Goal: Task Accomplishment & Management: Manage account settings

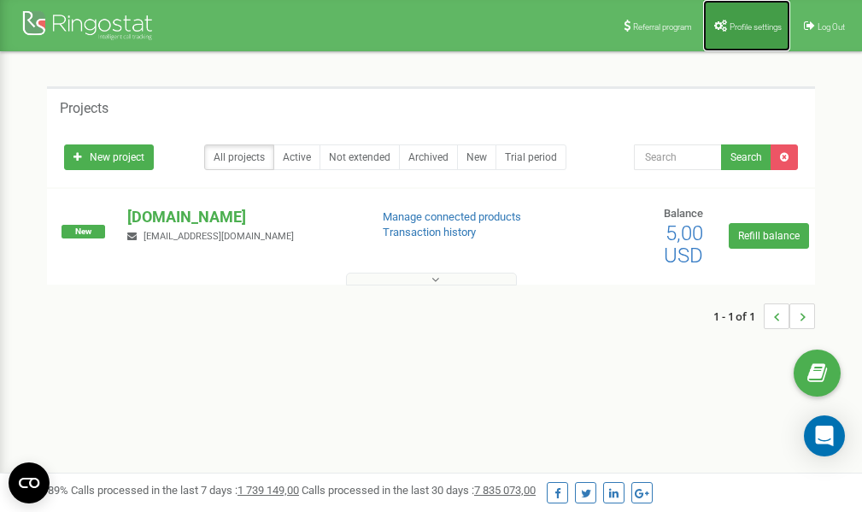
click at [741, 24] on span "Profile settings" at bounding box center [756, 26] width 52 height 9
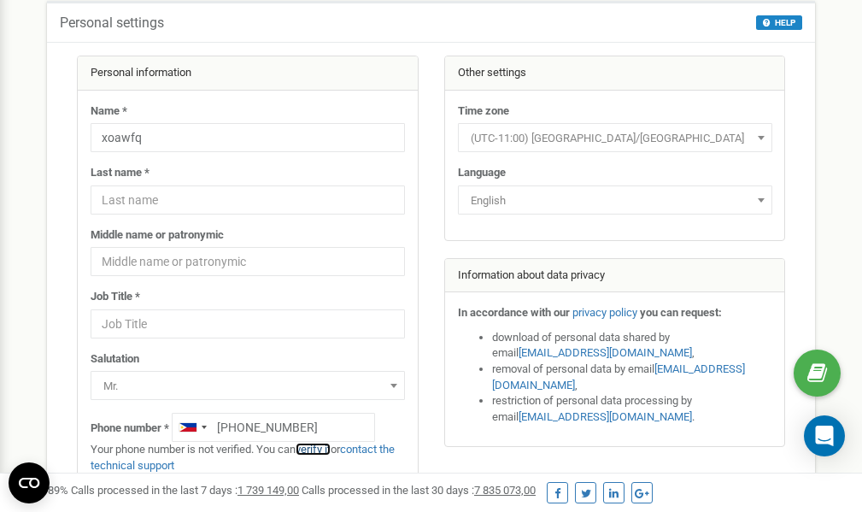
click at [323, 449] on link "verify it" at bounding box center [313, 449] width 35 height 13
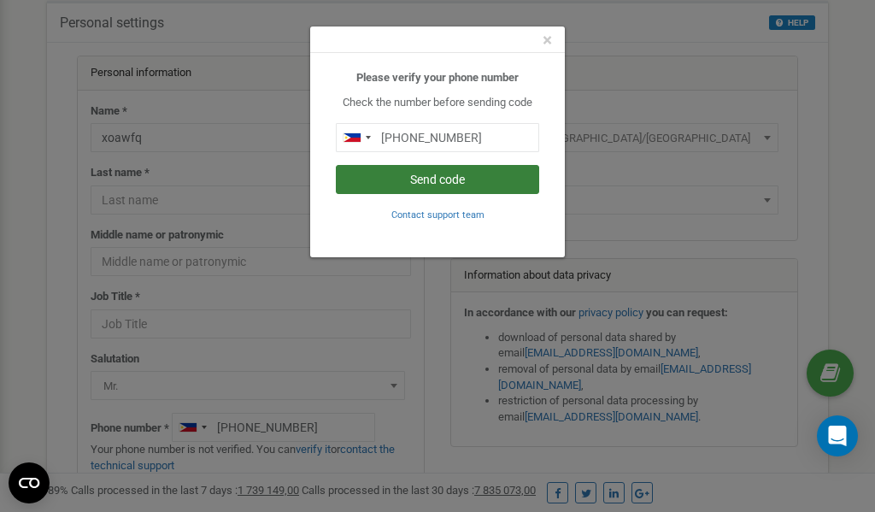
click at [429, 180] on button "Send code" at bounding box center [437, 179] width 203 height 29
